Goal: Information Seeking & Learning: Learn about a topic

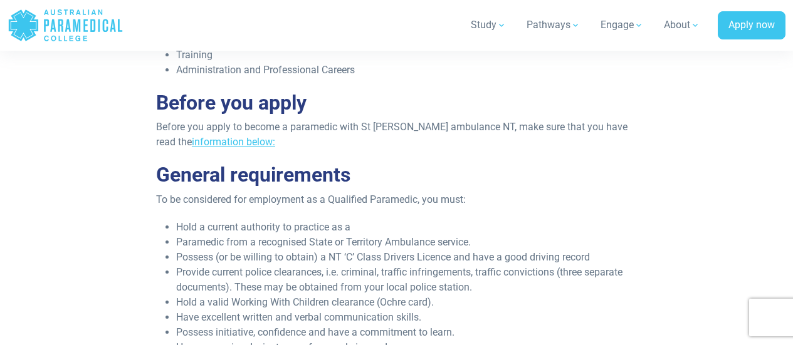
scroll to position [940, 0]
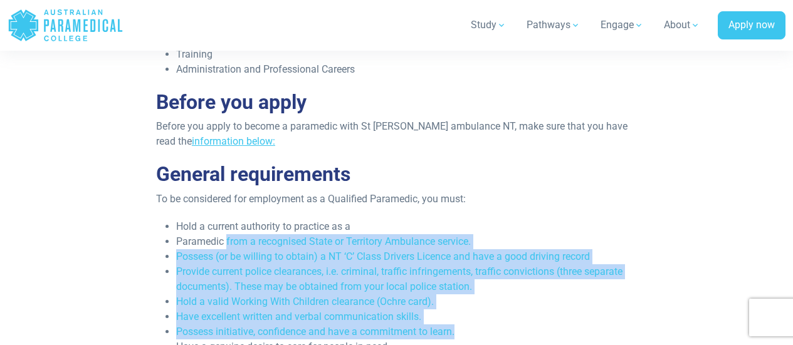
drag, startPoint x: 227, startPoint y: 209, endPoint x: 575, endPoint y: 288, distance: 357.1
click at [575, 288] on ul "Hold a current authority to practice as a Paramedic from a recognised State or …" at bounding box center [396, 332] width 481 height 226
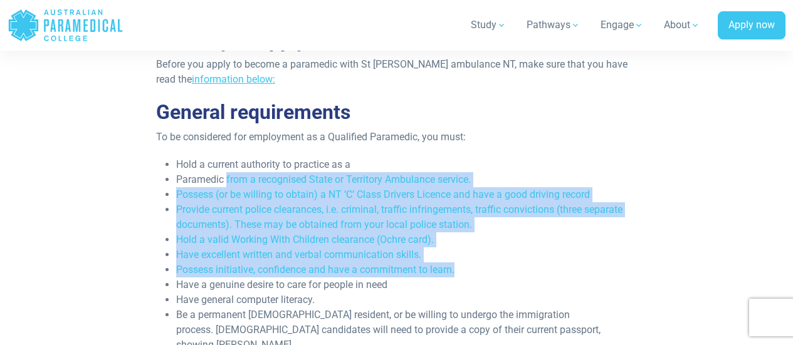
scroll to position [1003, 0]
click at [468, 247] on li "Have excellent written and verbal communication skills." at bounding box center [406, 254] width 461 height 15
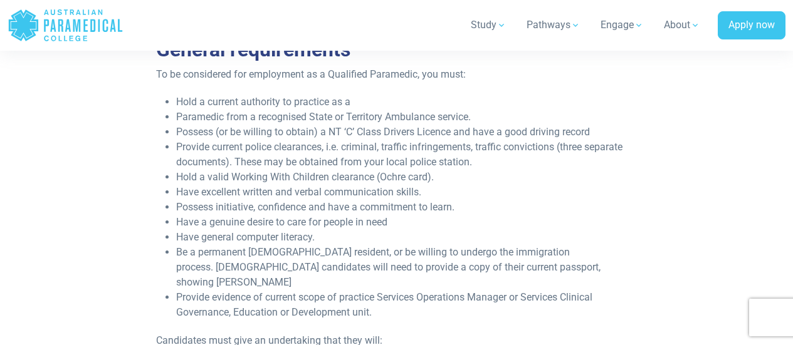
scroll to position [1065, 0]
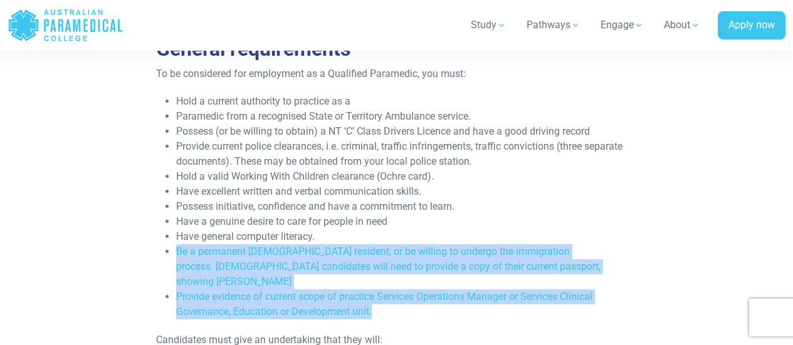
drag, startPoint x: 200, startPoint y: 212, endPoint x: 401, endPoint y: 258, distance: 206.2
click at [401, 258] on ul "Hold a current authority to practice as a Paramedic from a recognised State or …" at bounding box center [396, 207] width 481 height 226
click at [401, 290] on li "Provide evidence of current scope of practice Services Operations Manager or Se…" at bounding box center [406, 305] width 461 height 30
drag, startPoint x: 384, startPoint y: 251, endPoint x: 174, endPoint y: 214, distance: 212.6
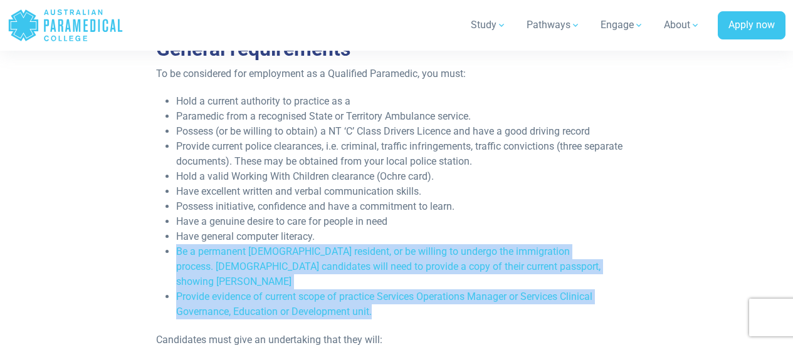
click at [174, 214] on ul "Hold a current authority to practice as a Paramedic from a recognised State or …" at bounding box center [396, 207] width 481 height 226
click at [183, 244] on li "Be a permanent [DEMOGRAPHIC_DATA] resident, or be willing to undergo the immigr…" at bounding box center [406, 266] width 461 height 45
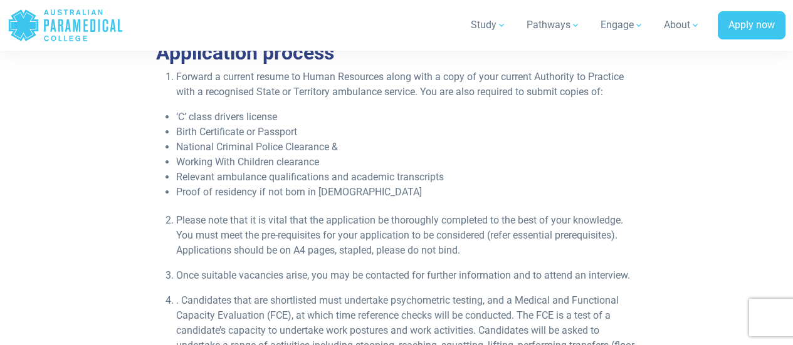
scroll to position [1817, 0]
